Goal: Check status: Check status

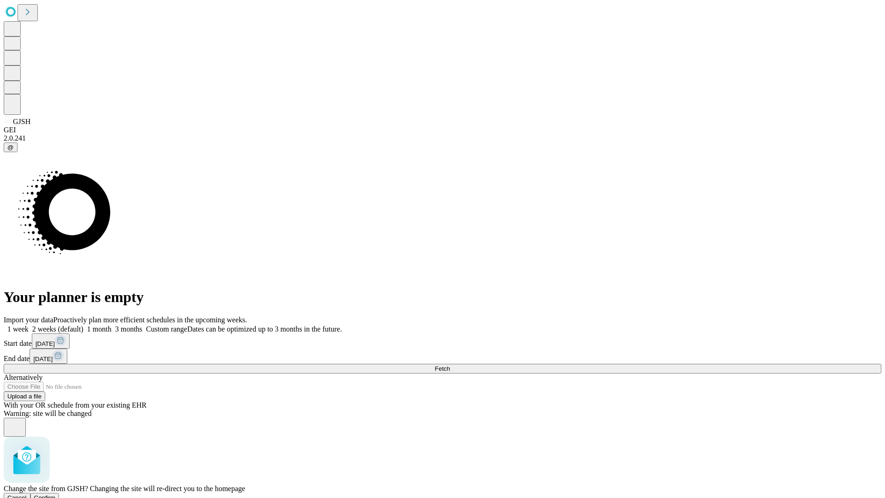
click at [56, 494] on span "Confirm" at bounding box center [45, 497] width 22 height 7
click at [29, 325] on label "1 week" at bounding box center [16, 329] width 25 height 8
click at [450, 365] on span "Fetch" at bounding box center [442, 368] width 15 height 7
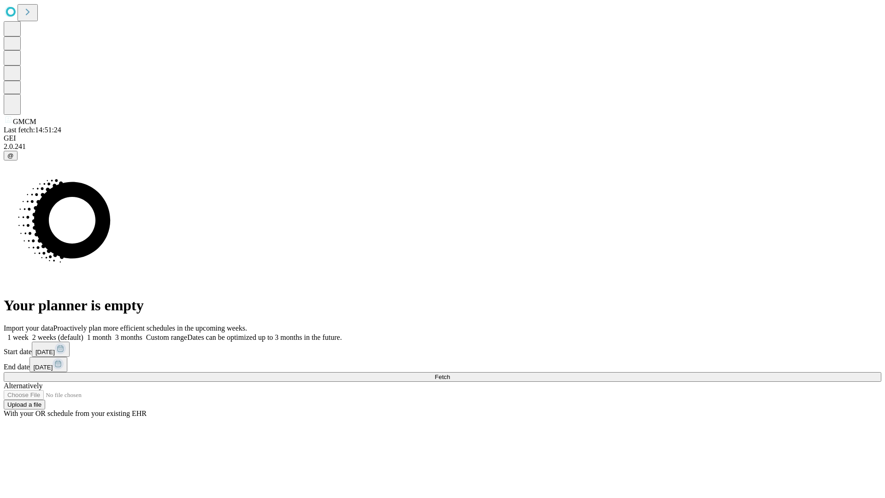
click at [29, 333] on label "1 week" at bounding box center [16, 337] width 25 height 8
click at [450, 373] on span "Fetch" at bounding box center [442, 376] width 15 height 7
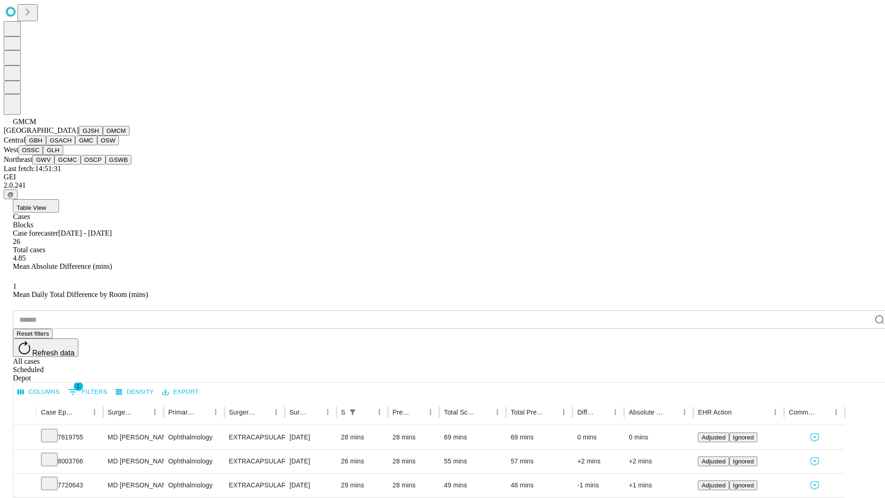
click at [46, 145] on button "GBH" at bounding box center [35, 141] width 21 height 10
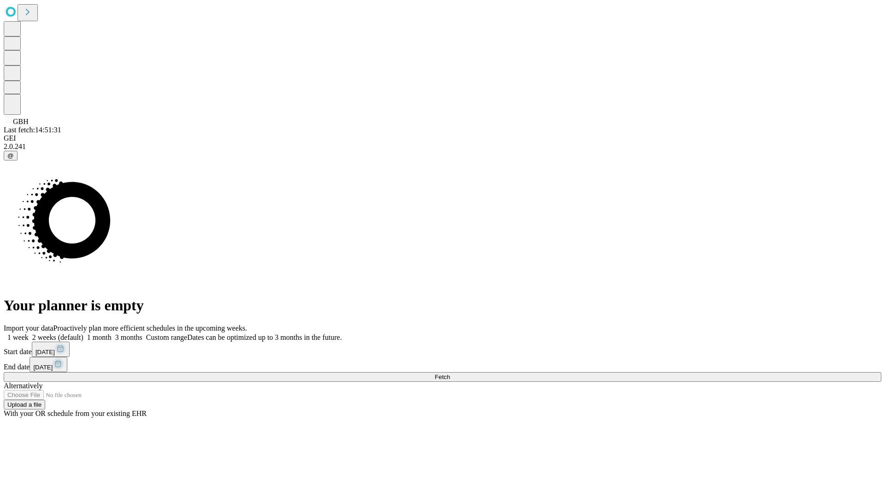
click at [29, 333] on label "1 week" at bounding box center [16, 337] width 25 height 8
click at [450, 373] on span "Fetch" at bounding box center [442, 376] width 15 height 7
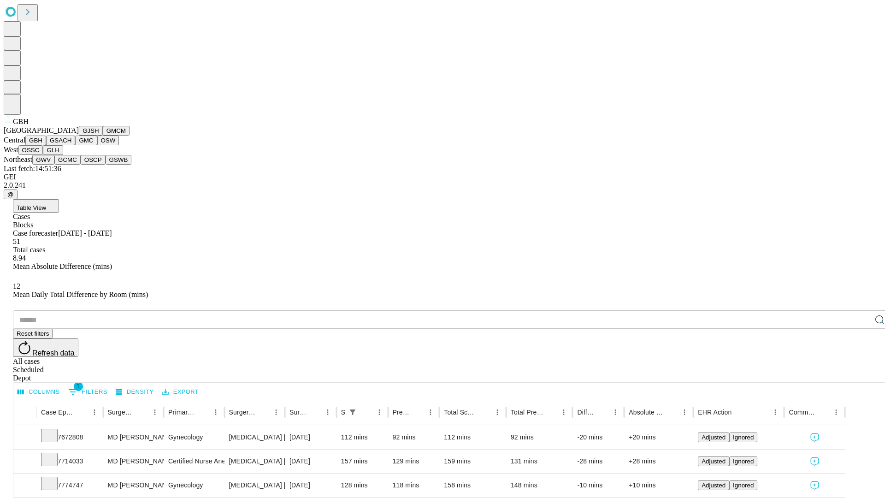
click at [71, 145] on button "GSACH" at bounding box center [60, 141] width 29 height 10
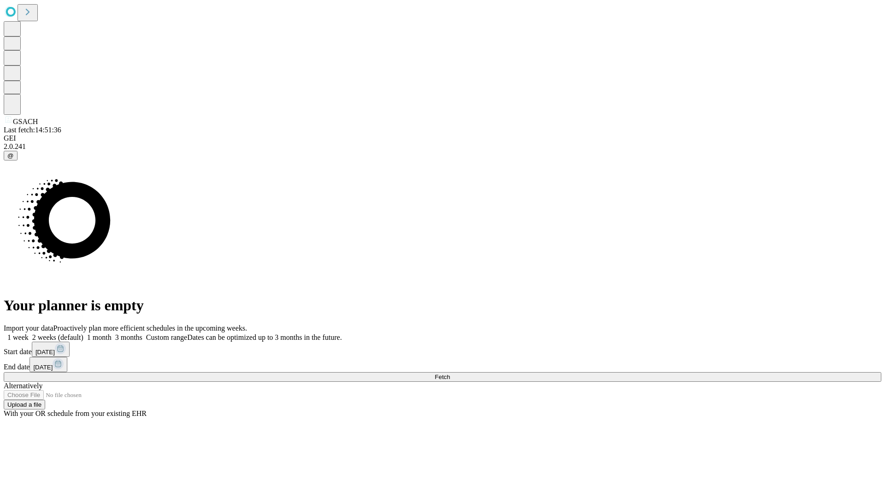
click at [29, 333] on label "1 week" at bounding box center [16, 337] width 25 height 8
click at [450, 373] on span "Fetch" at bounding box center [442, 376] width 15 height 7
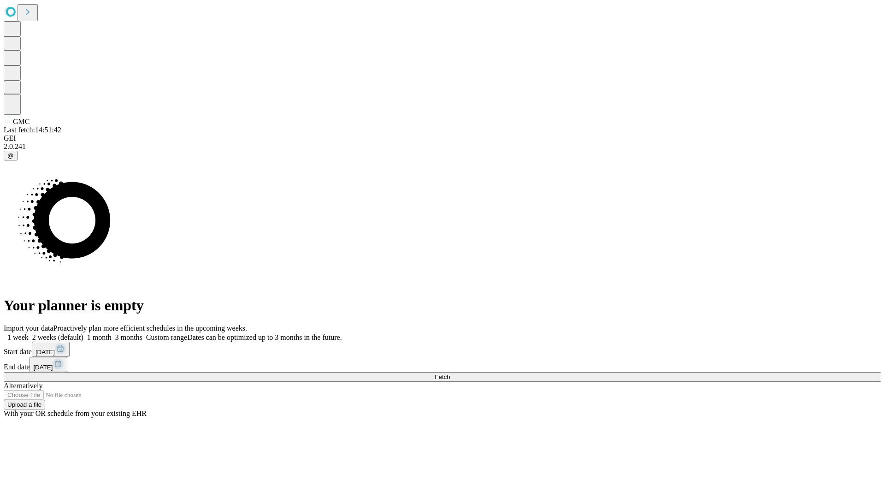
click at [29, 333] on label "1 week" at bounding box center [16, 337] width 25 height 8
click at [450, 373] on span "Fetch" at bounding box center [442, 376] width 15 height 7
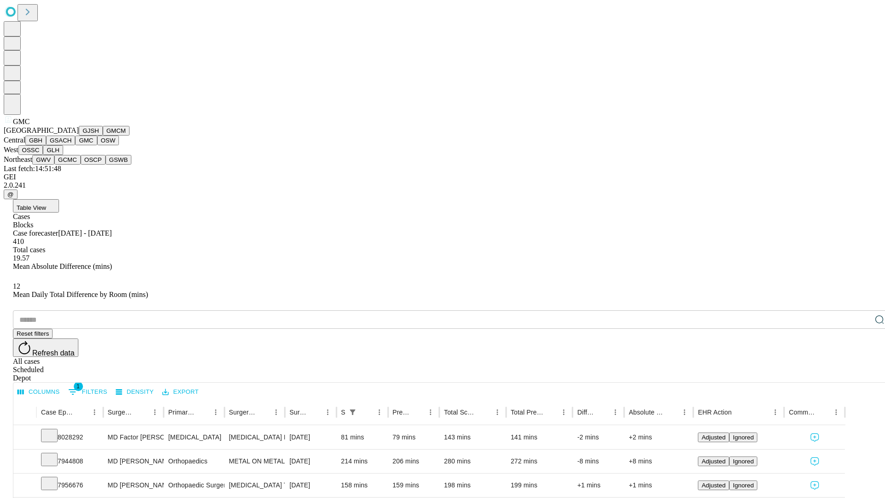
click at [97, 145] on button "OSW" at bounding box center [108, 141] width 22 height 10
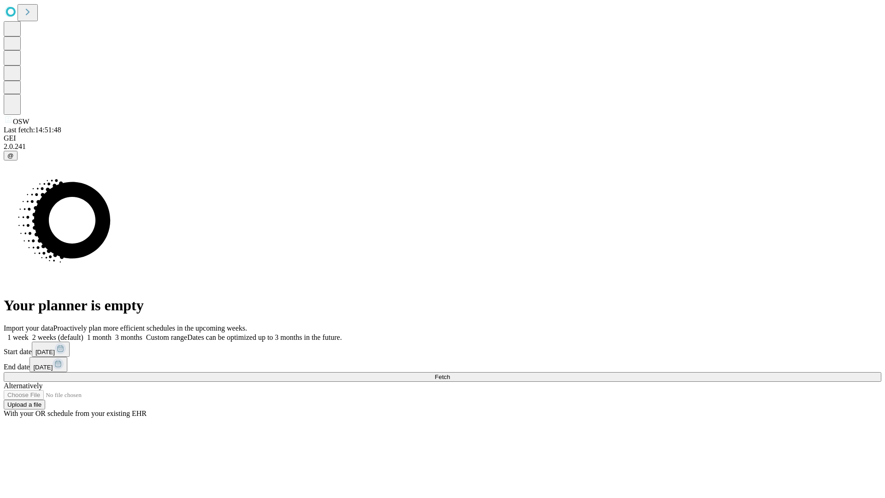
click at [450, 373] on span "Fetch" at bounding box center [442, 376] width 15 height 7
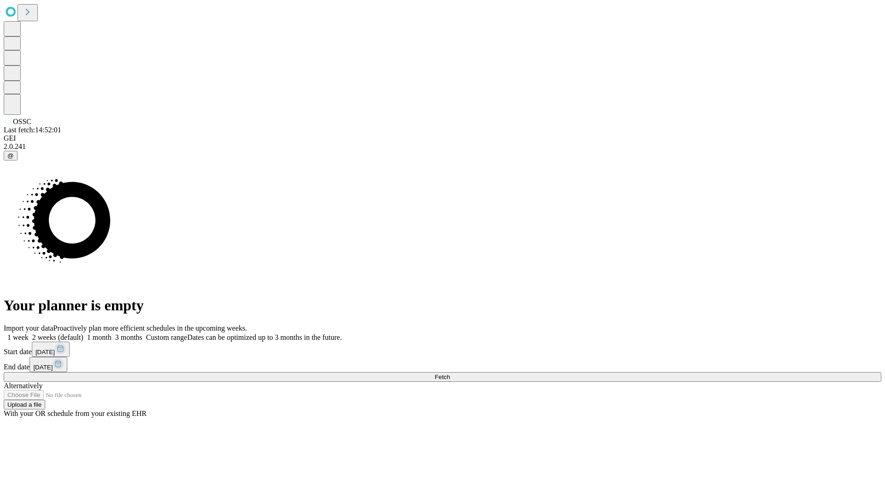
click at [29, 333] on label "1 week" at bounding box center [16, 337] width 25 height 8
click at [450, 373] on span "Fetch" at bounding box center [442, 376] width 15 height 7
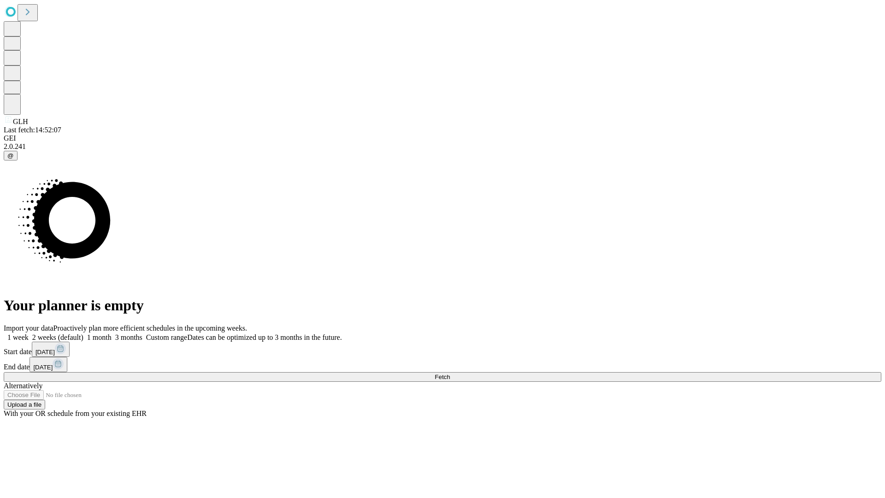
click at [29, 333] on label "1 week" at bounding box center [16, 337] width 25 height 8
click at [450, 373] on span "Fetch" at bounding box center [442, 376] width 15 height 7
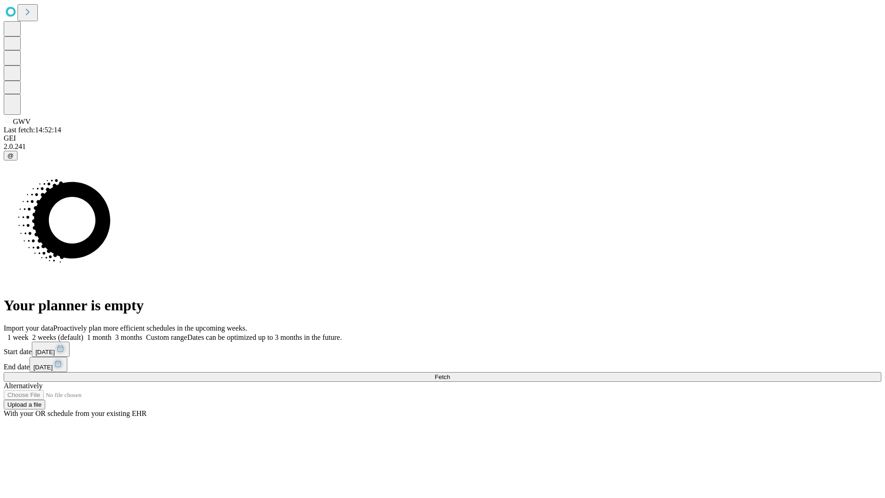
click at [450, 373] on span "Fetch" at bounding box center [442, 376] width 15 height 7
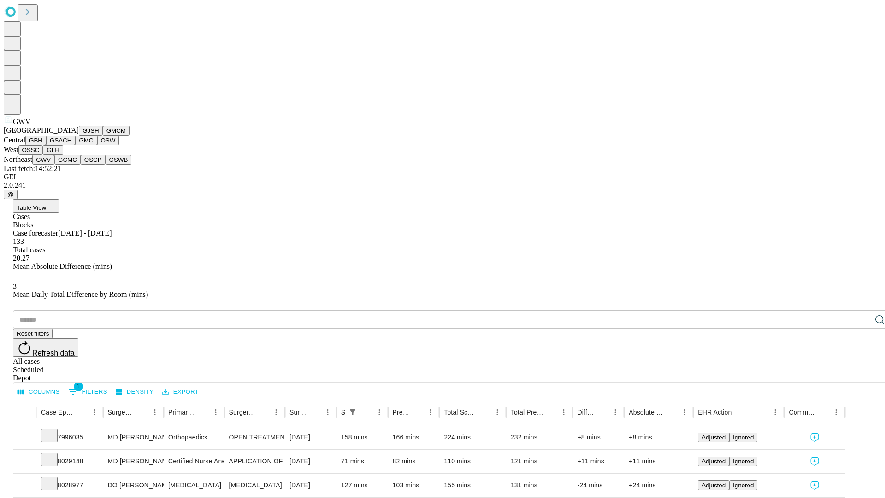
click at [71, 165] on button "GCMC" at bounding box center [67, 160] width 26 height 10
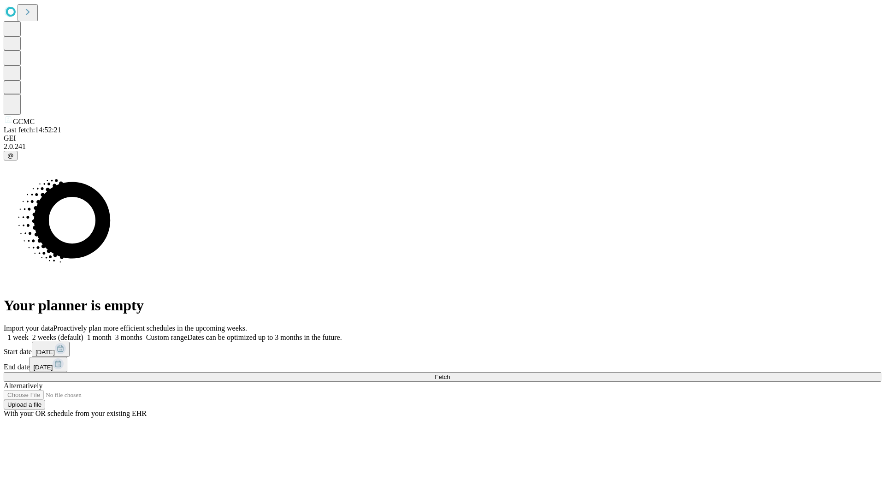
click at [29, 333] on label "1 week" at bounding box center [16, 337] width 25 height 8
click at [450, 373] on span "Fetch" at bounding box center [442, 376] width 15 height 7
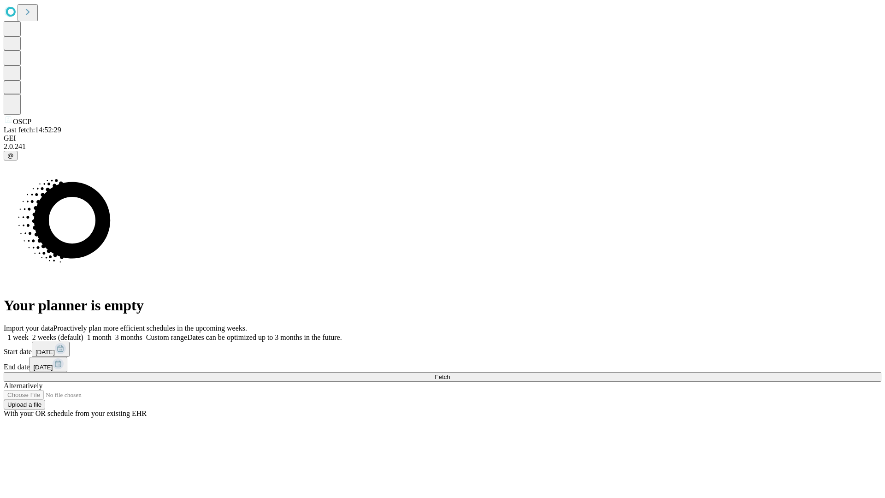
click at [29, 333] on label "1 week" at bounding box center [16, 337] width 25 height 8
click at [450, 373] on span "Fetch" at bounding box center [442, 376] width 15 height 7
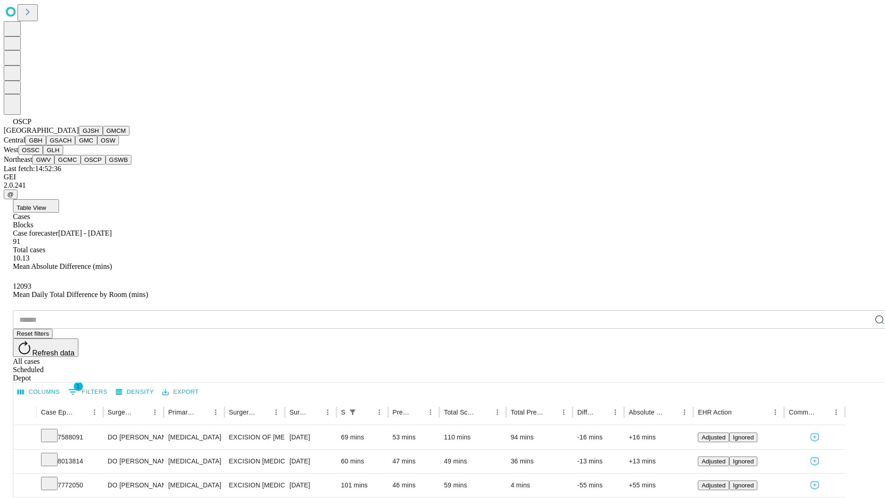
click at [106, 165] on button "GSWB" at bounding box center [119, 160] width 26 height 10
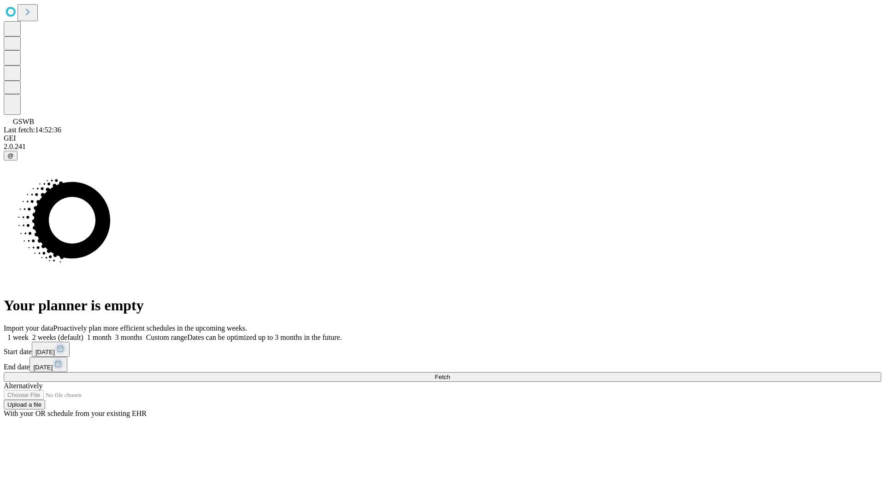
click at [29, 333] on label "1 week" at bounding box center [16, 337] width 25 height 8
click at [450, 373] on span "Fetch" at bounding box center [442, 376] width 15 height 7
